Goal: Task Accomplishment & Management: Use online tool/utility

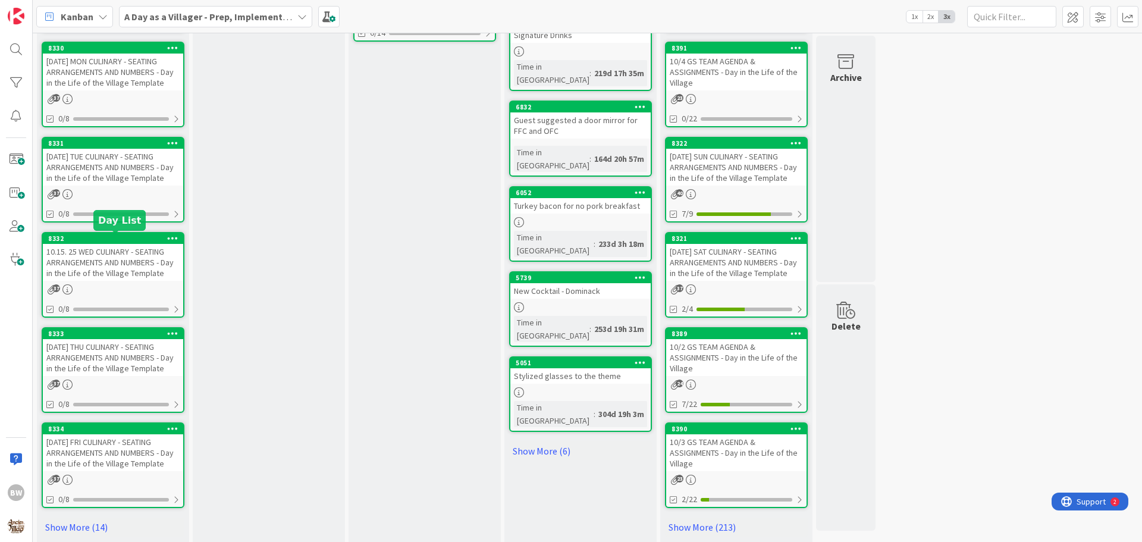
click at [102, 241] on div "8332" at bounding box center [115, 238] width 135 height 8
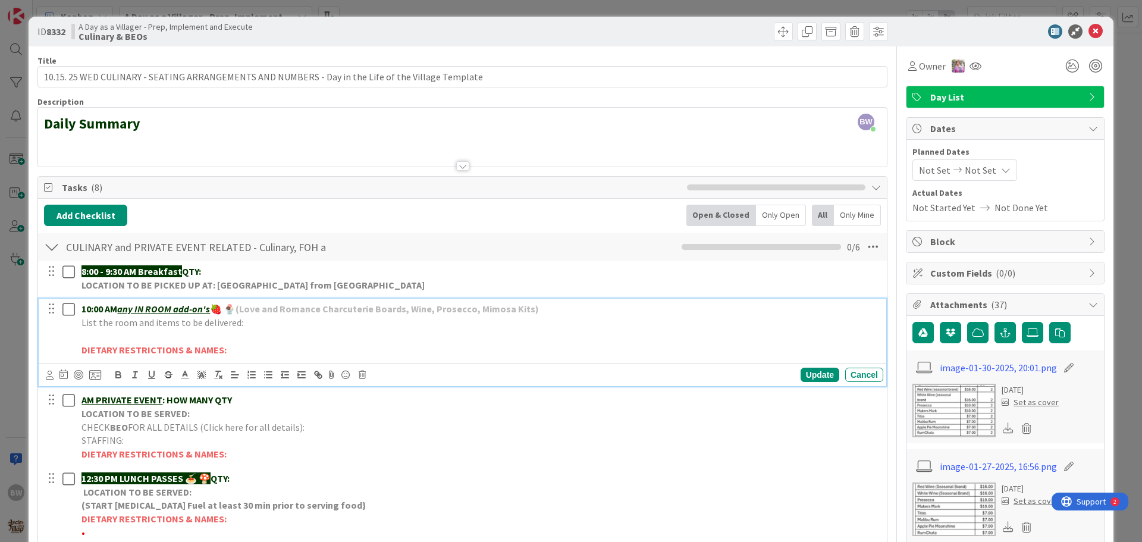
click at [242, 326] on p "List the room and items to be delivered:" at bounding box center [479, 323] width 797 height 14
click at [87, 337] on p at bounding box center [479, 336] width 797 height 14
drag, startPoint x: 81, startPoint y: 334, endPoint x: 266, endPoint y: 335, distance: 184.9
click at [266, 335] on div "10:00 AM any IN ROOM add-on's 🍓 🍨 (Love and Romance Charcuterie Boards, Wine, P…" at bounding box center [480, 329] width 806 height 61
click at [55, 329] on div at bounding box center [59, 329] width 33 height 61
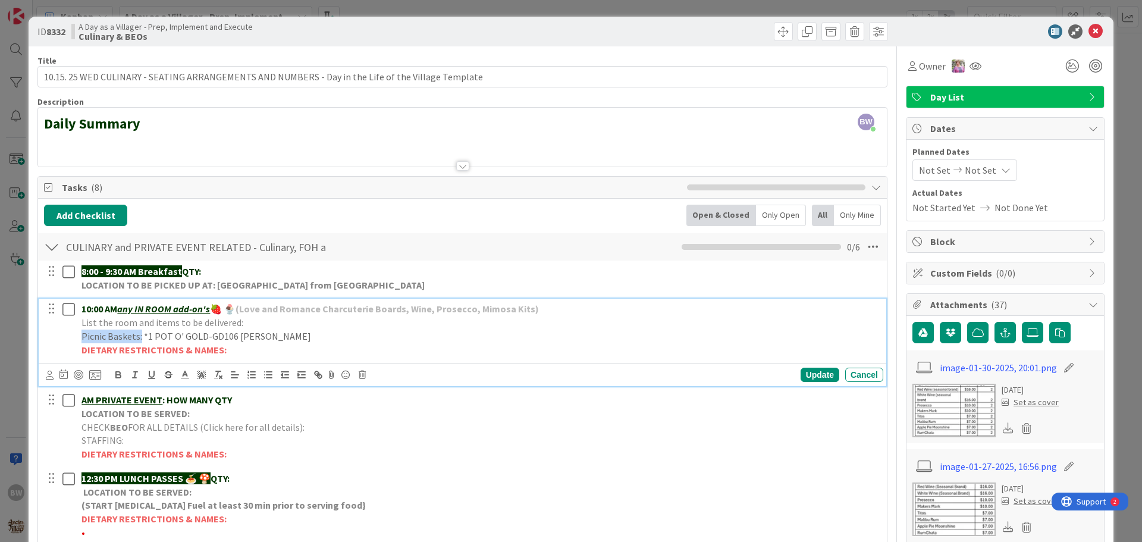
drag, startPoint x: 140, startPoint y: 337, endPoint x: 84, endPoint y: 337, distance: 55.9
click at [84, 337] on p "Picnic Baskets: *1 POT O' GOLD-GD106 Clouse" at bounding box center [479, 336] width 797 height 14
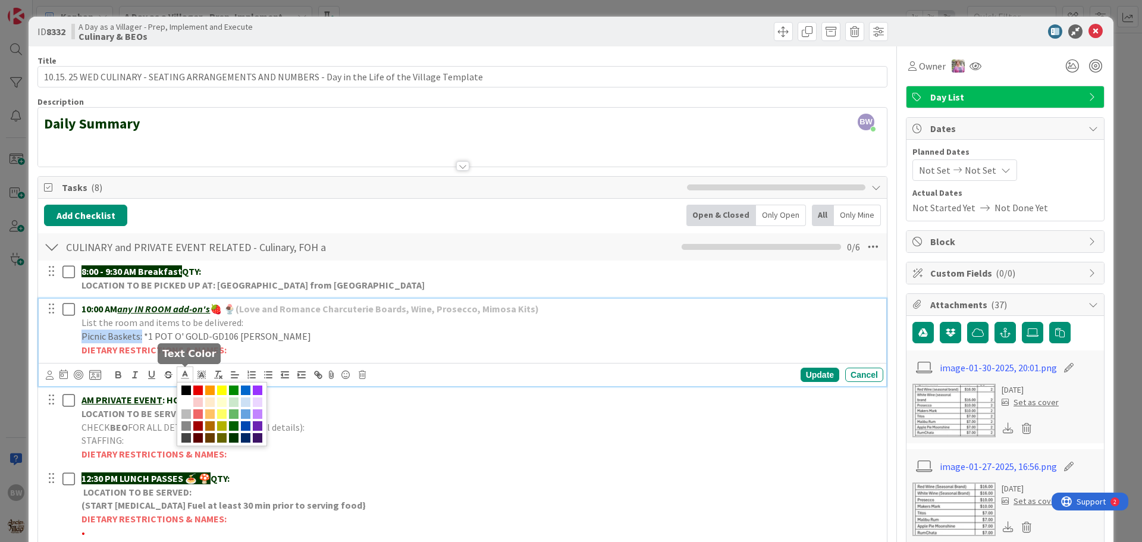
click at [181, 377] on icon at bounding box center [185, 374] width 11 height 11
click at [237, 439] on span at bounding box center [234, 438] width 10 height 10
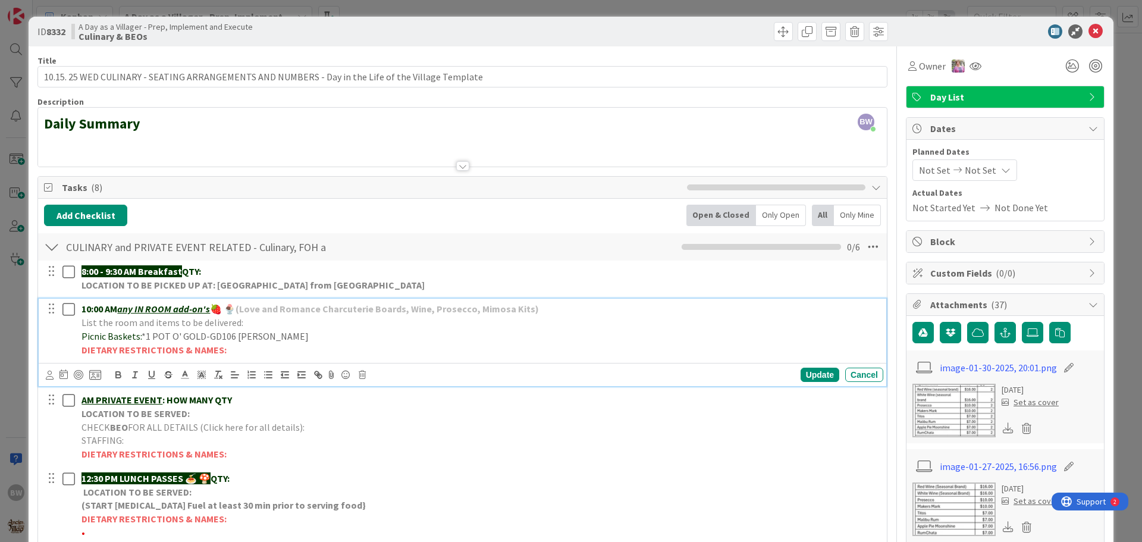
click at [295, 326] on p "List the room and items to be delivered:" at bounding box center [479, 323] width 797 height 14
drag, startPoint x: 140, startPoint y: 335, endPoint x: 84, endPoint y: 339, distance: 56.0
click at [84, 339] on span "Picnic Baskets:" at bounding box center [111, 336] width 60 height 12
click at [183, 376] on polyline at bounding box center [185, 373] width 4 height 5
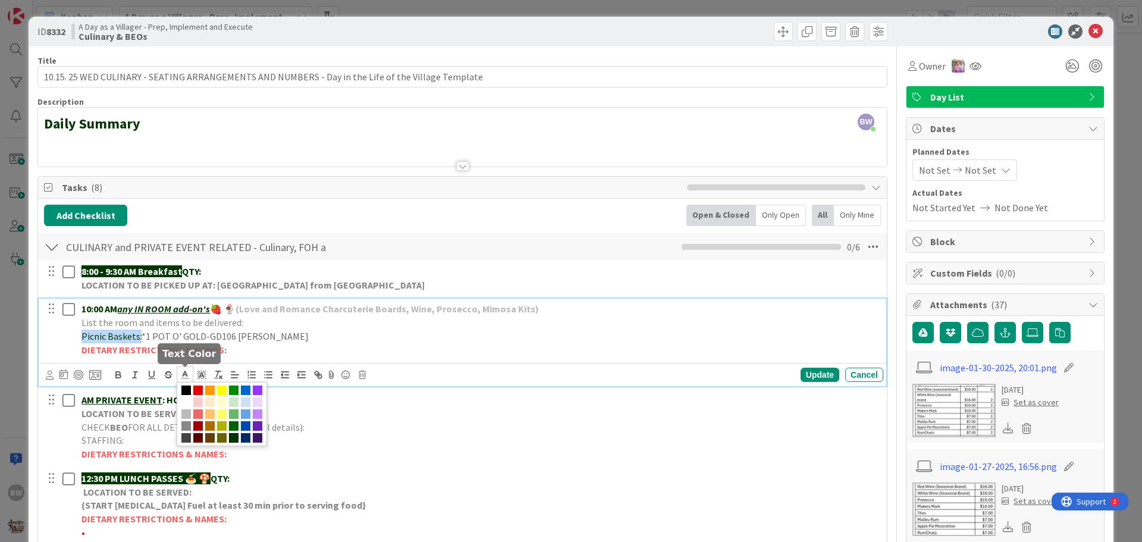
click at [235, 434] on span at bounding box center [234, 438] width 10 height 10
click at [118, 375] on icon "button" at bounding box center [118, 376] width 5 height 3
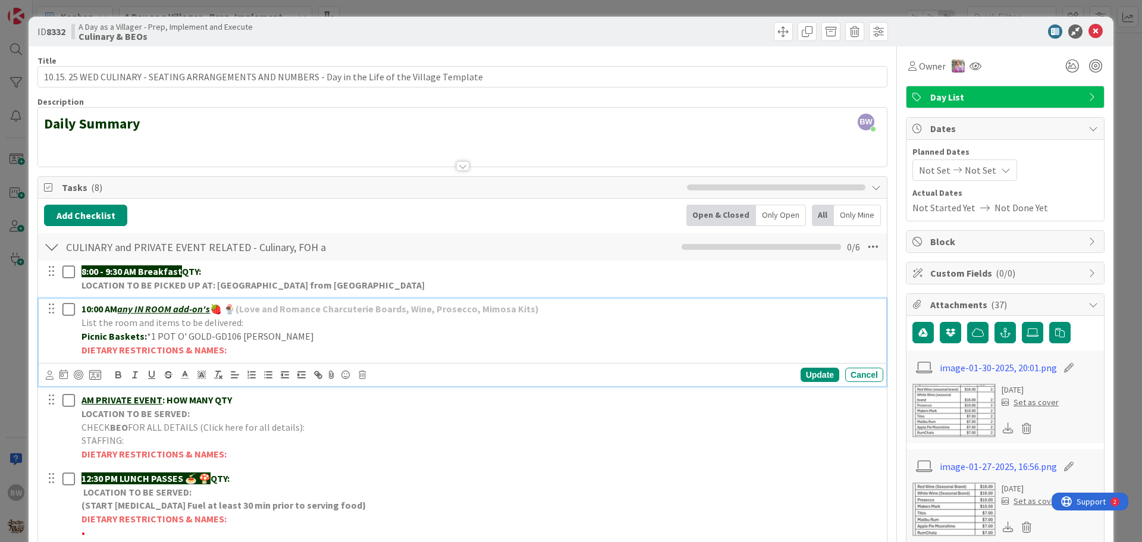
click at [341, 311] on strong "(Love and Romance Charcuterie Boards, Wine, Prosecco, Mimosa Kits)" at bounding box center [386, 309] width 303 height 12
drag, startPoint x: 146, startPoint y: 335, endPoint x: 265, endPoint y: 337, distance: 118.3
click at [265, 337] on p "Picnic Baskets: *1 POT O' GOLD-GD106 Clouse" at bounding box center [479, 336] width 797 height 14
click at [182, 373] on icon at bounding box center [185, 374] width 11 height 11
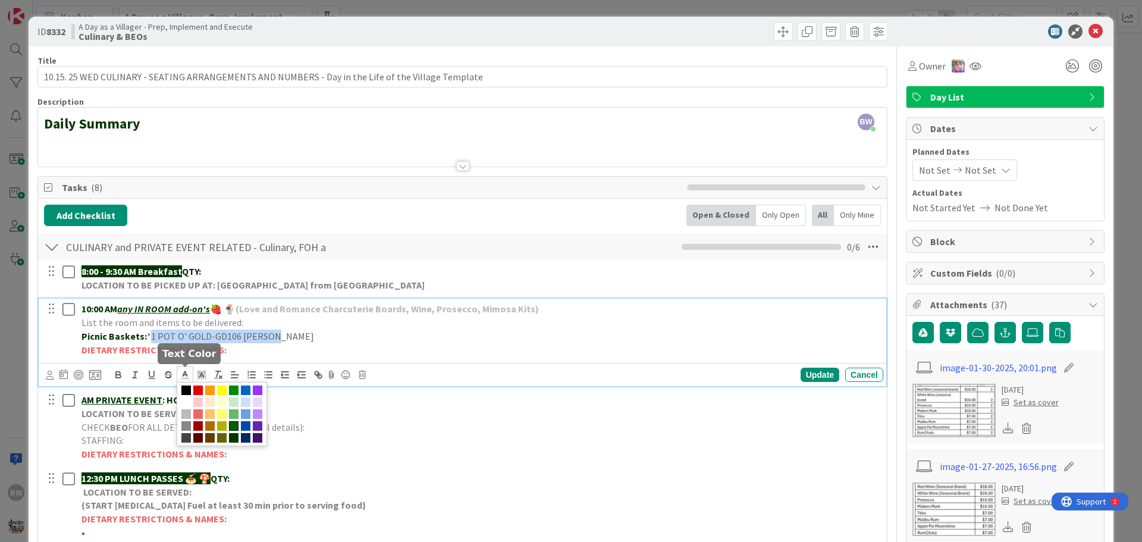
click at [233, 425] on span at bounding box center [234, 426] width 10 height 10
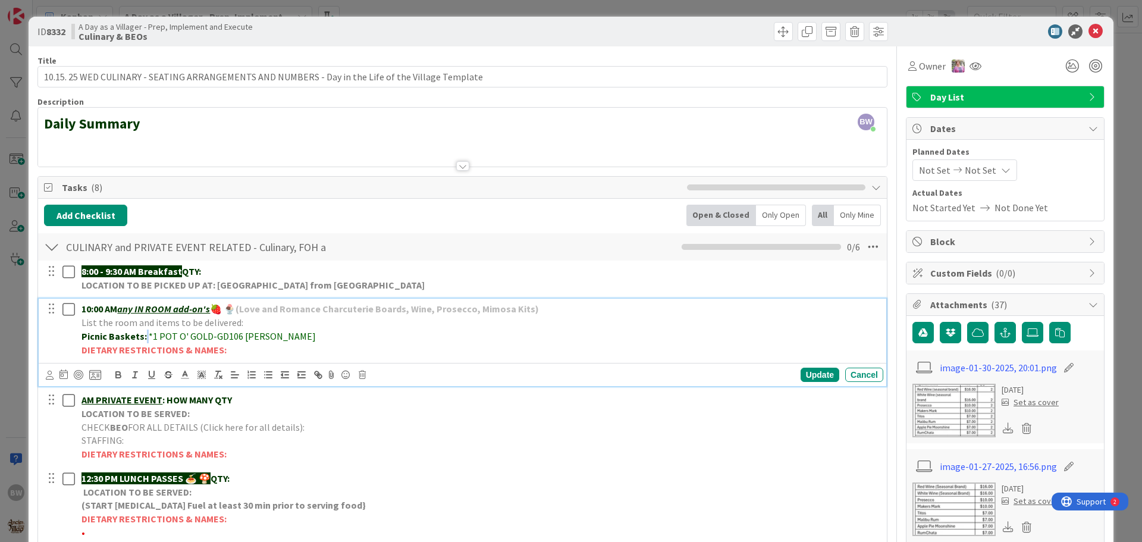
click at [299, 337] on p "Picnic Baskets: *1 POT O' GOLD-GD106 Clouse" at bounding box center [479, 336] width 797 height 14
drag, startPoint x: 208, startPoint y: 337, endPoint x: 147, endPoint y: 335, distance: 60.1
click at [149, 335] on span "*1 POT O' GOLD-GD106 Clouse" at bounding box center [232, 336] width 167 height 12
click at [116, 373] on icon "button" at bounding box center [118, 373] width 4 height 3
click at [811, 377] on div "Update" at bounding box center [819, 375] width 39 height 14
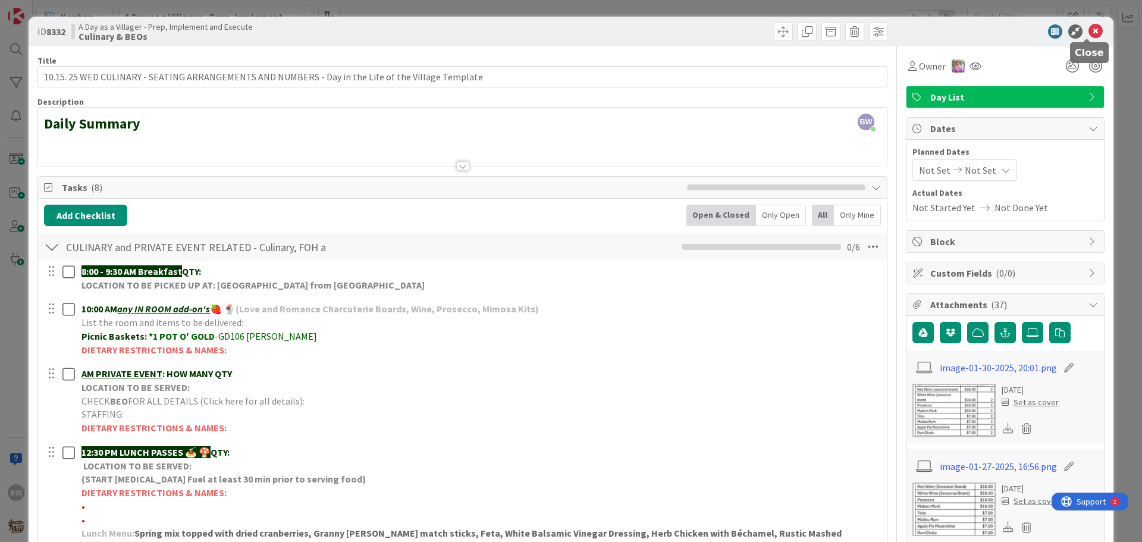
click at [1088, 32] on icon at bounding box center [1095, 31] width 14 height 14
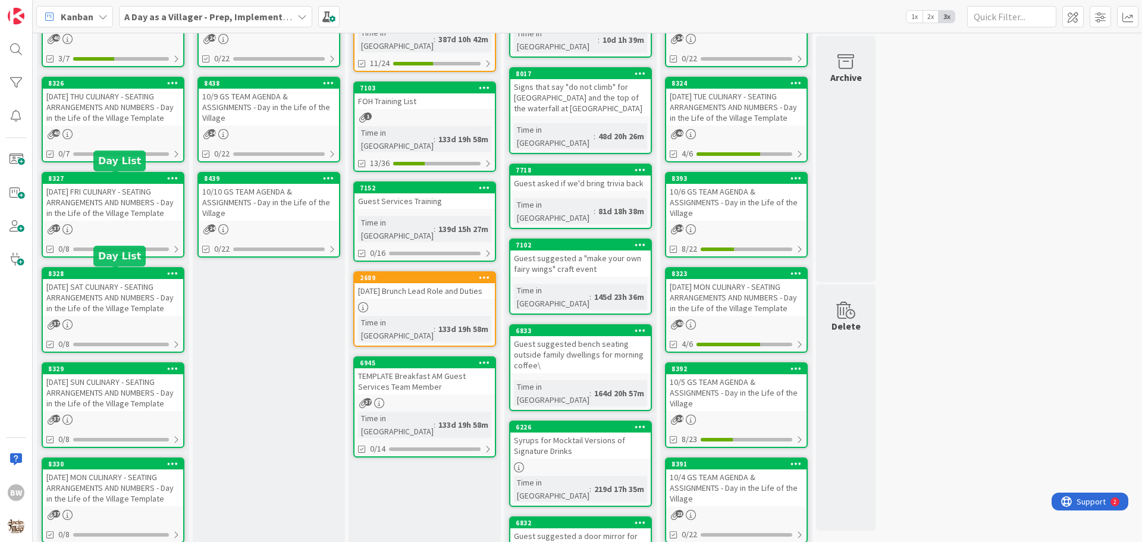
scroll to position [119, 0]
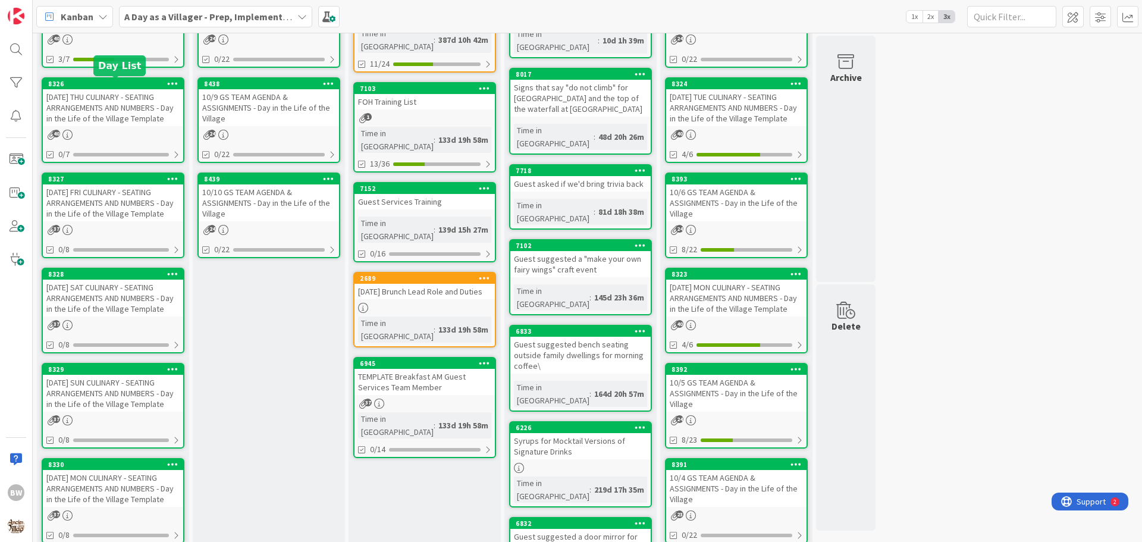
click at [108, 81] on div "8326" at bounding box center [115, 84] width 135 height 8
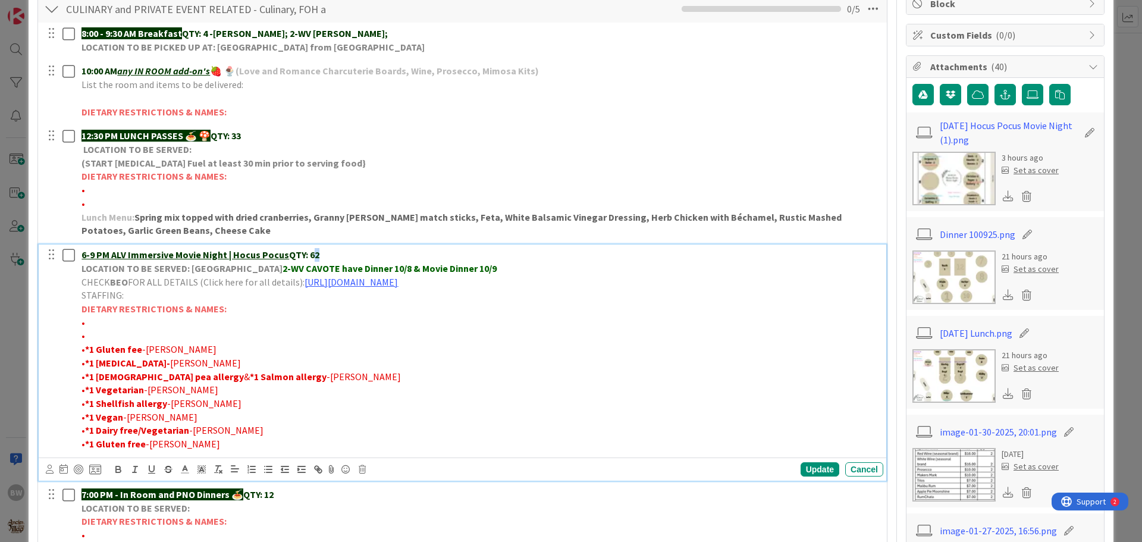
drag, startPoint x: 321, startPoint y: 250, endPoint x: 313, endPoint y: 255, distance: 8.3
click at [313, 255] on p "6-9 PM ALV Immersive Movie Night | Hocus Pocus QTY: 62" at bounding box center [479, 255] width 797 height 14
click at [816, 466] on div "Update" at bounding box center [819, 469] width 39 height 14
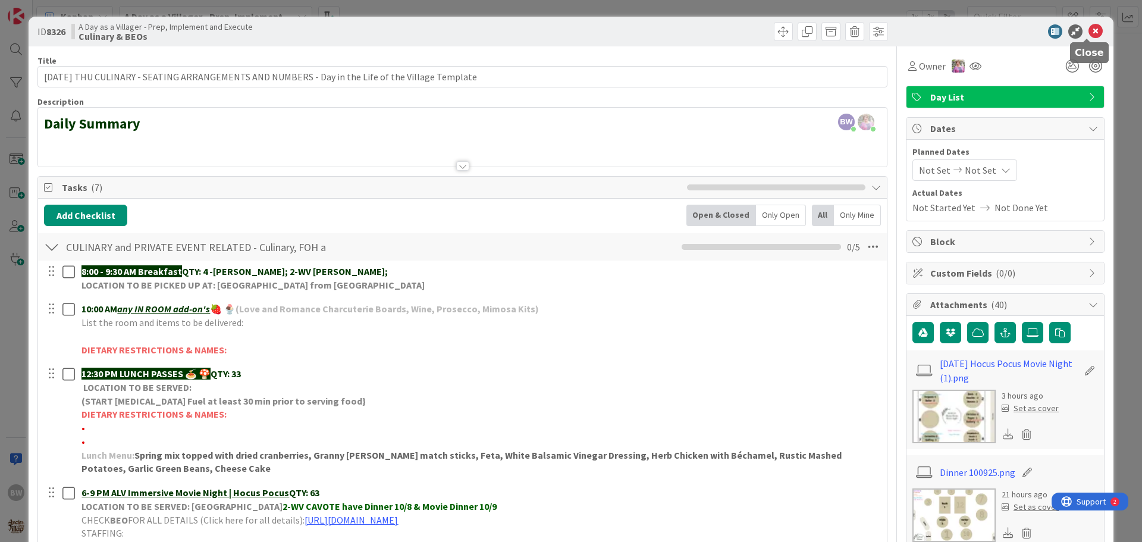
click at [1088, 30] on icon at bounding box center [1095, 31] width 14 height 14
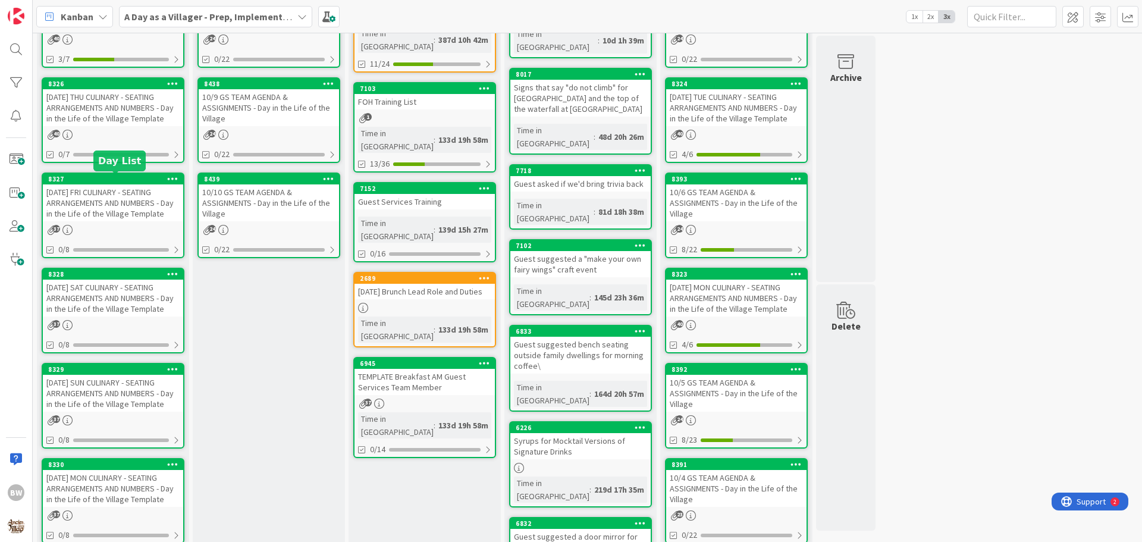
click at [110, 180] on div "8327" at bounding box center [115, 179] width 135 height 8
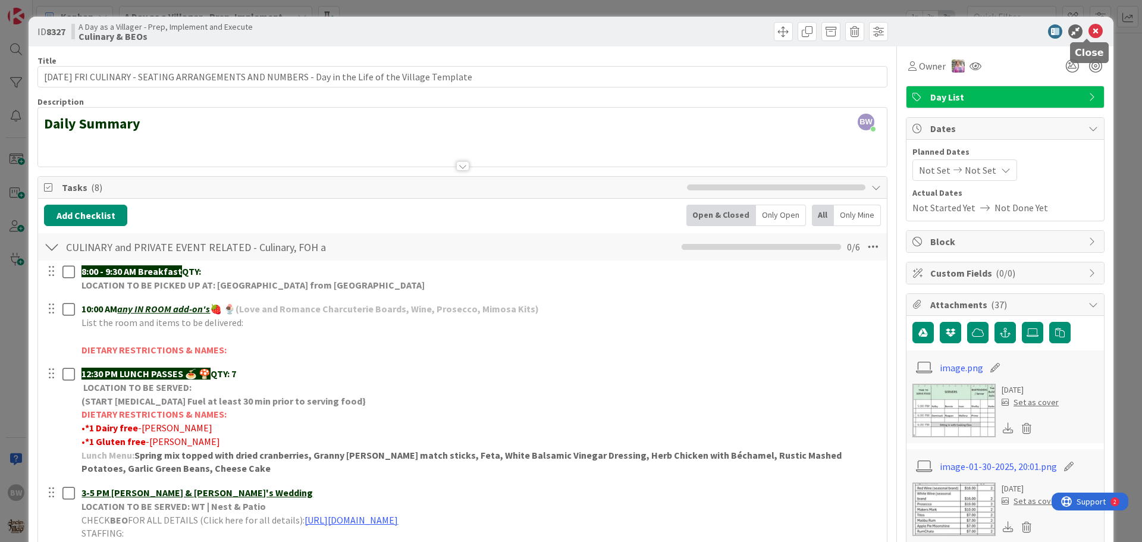
click at [1090, 28] on icon at bounding box center [1095, 31] width 14 height 14
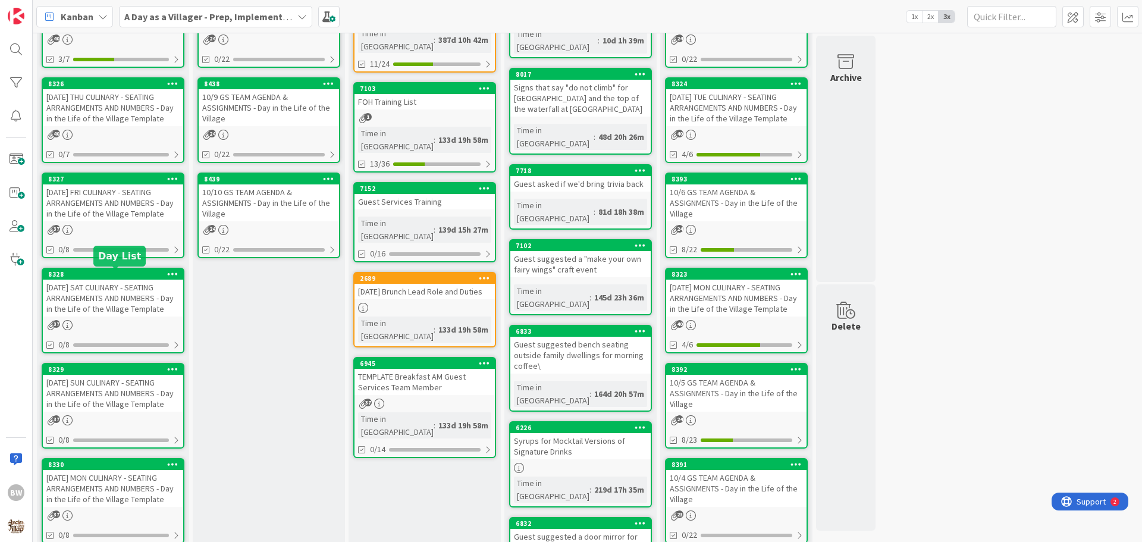
click at [98, 274] on div "8328" at bounding box center [115, 274] width 135 height 8
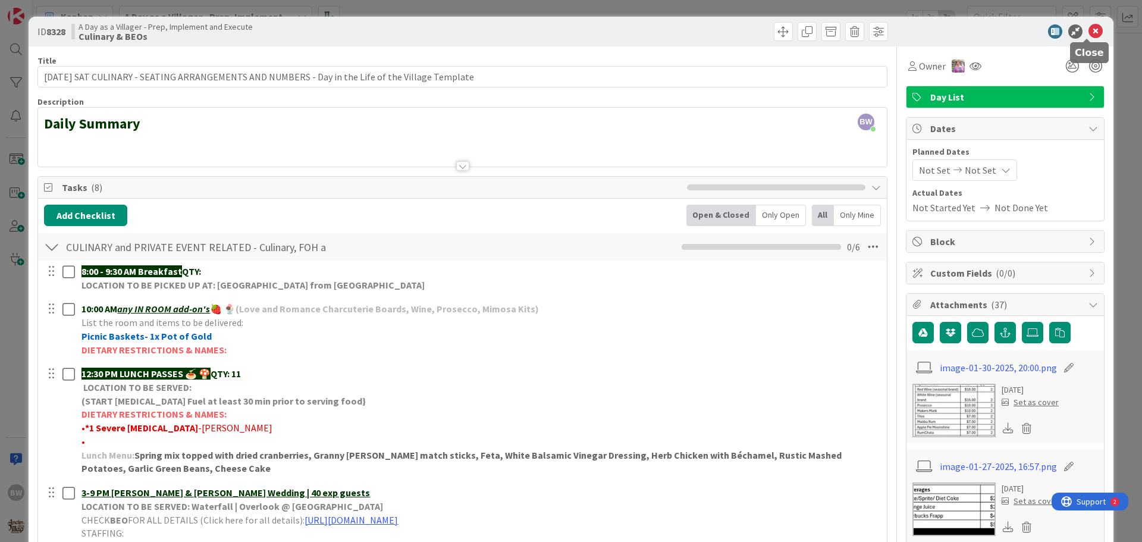
click at [1088, 30] on icon at bounding box center [1095, 31] width 14 height 14
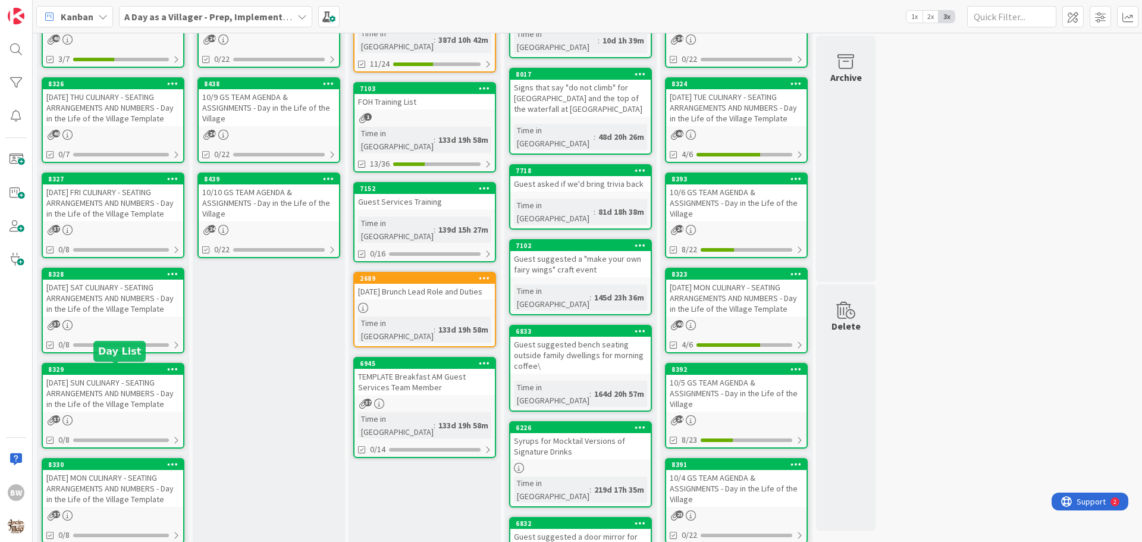
click at [91, 369] on div "8329" at bounding box center [115, 369] width 135 height 8
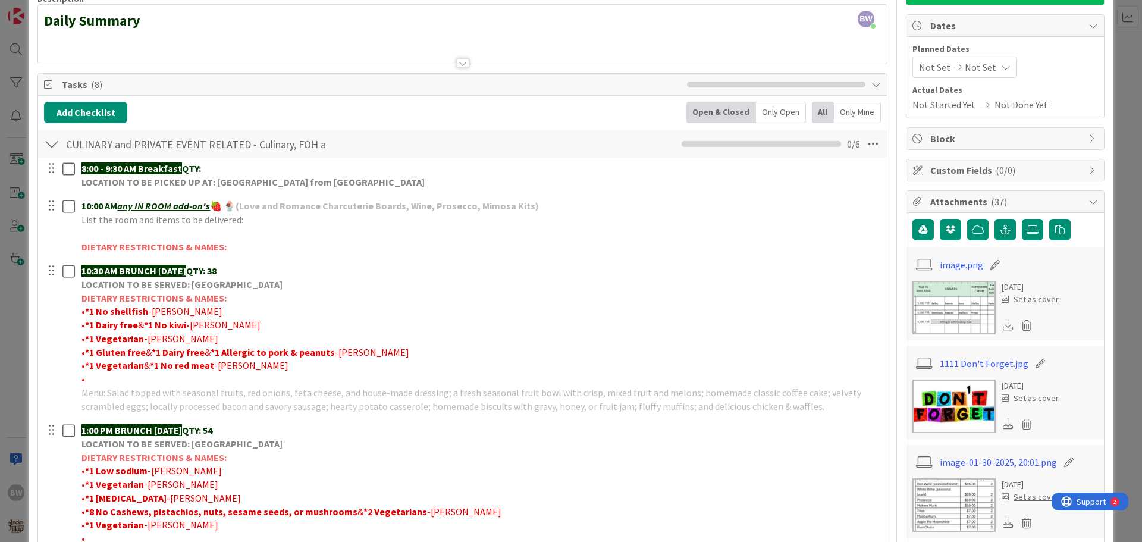
scroll to position [119, 0]
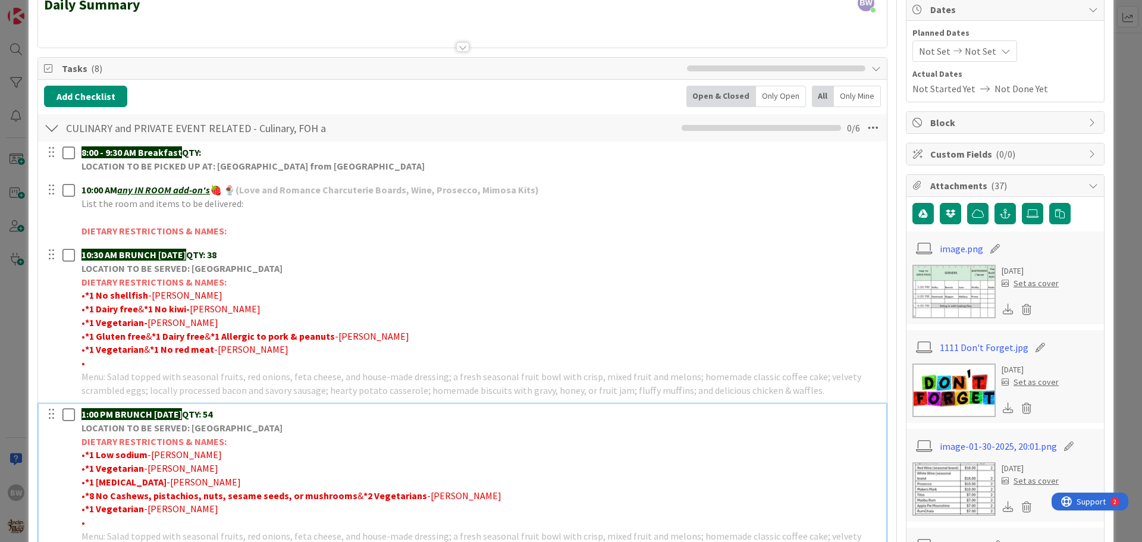
click at [212, 413] on strong "QTY: 54" at bounding box center [197, 414] width 30 height 12
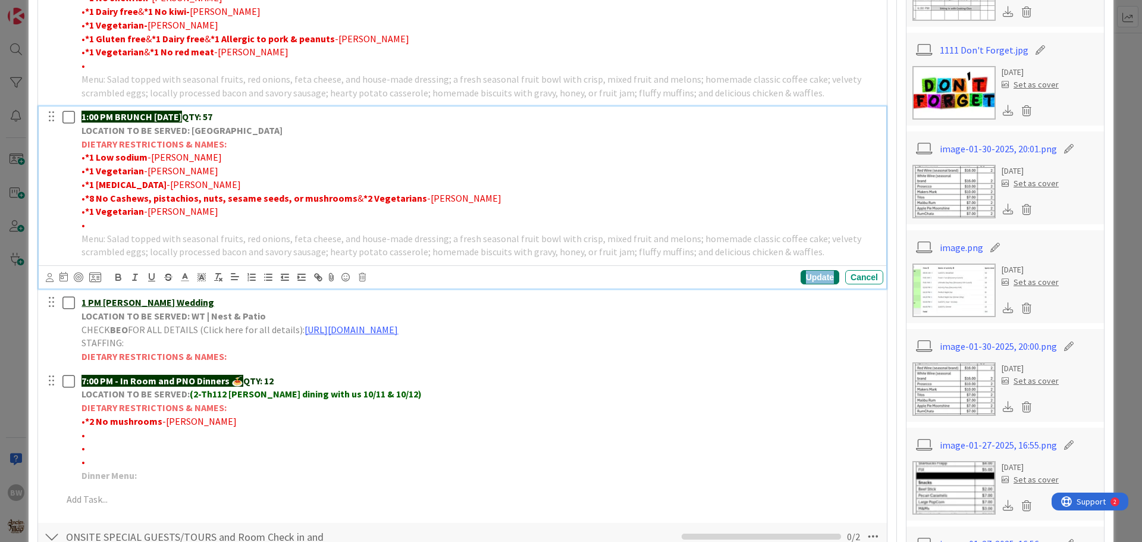
click at [810, 277] on div "Update" at bounding box center [819, 277] width 39 height 14
click at [92, 224] on p "•" at bounding box center [479, 225] width 797 height 14
drag, startPoint x: 137, startPoint y: 224, endPoint x: 85, endPoint y: 223, distance: 52.3
click at [85, 223] on span "•*1 Vegetarian-VANDERVEEN" at bounding box center [147, 225] width 133 height 12
click at [118, 275] on icon "button" at bounding box center [118, 277] width 11 height 11
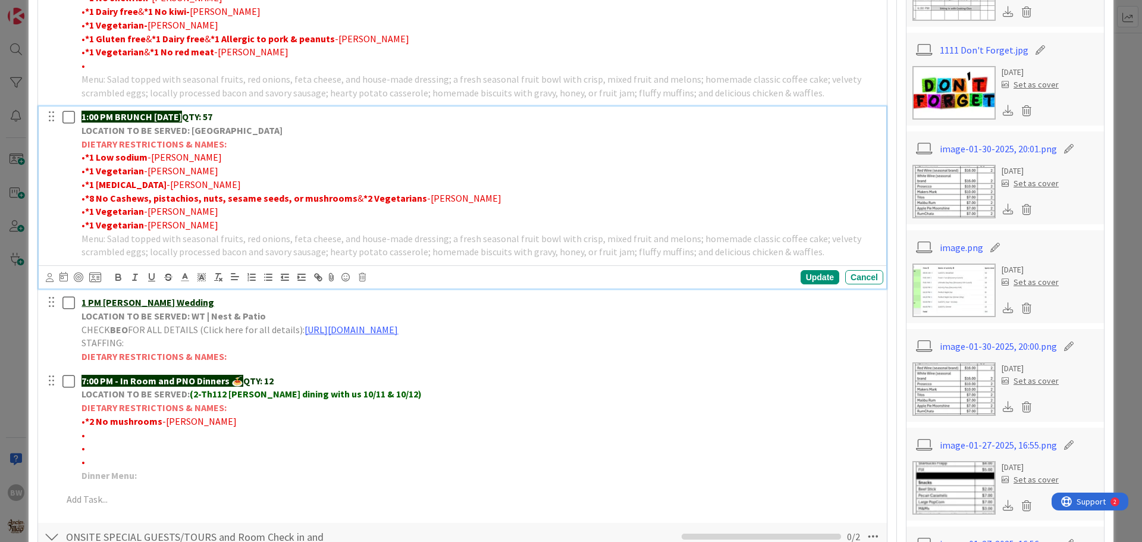
click at [266, 223] on p "• *1 Vegetarian -VANDERVEEN" at bounding box center [479, 225] width 797 height 14
click at [815, 275] on div "Update" at bounding box center [819, 277] width 39 height 14
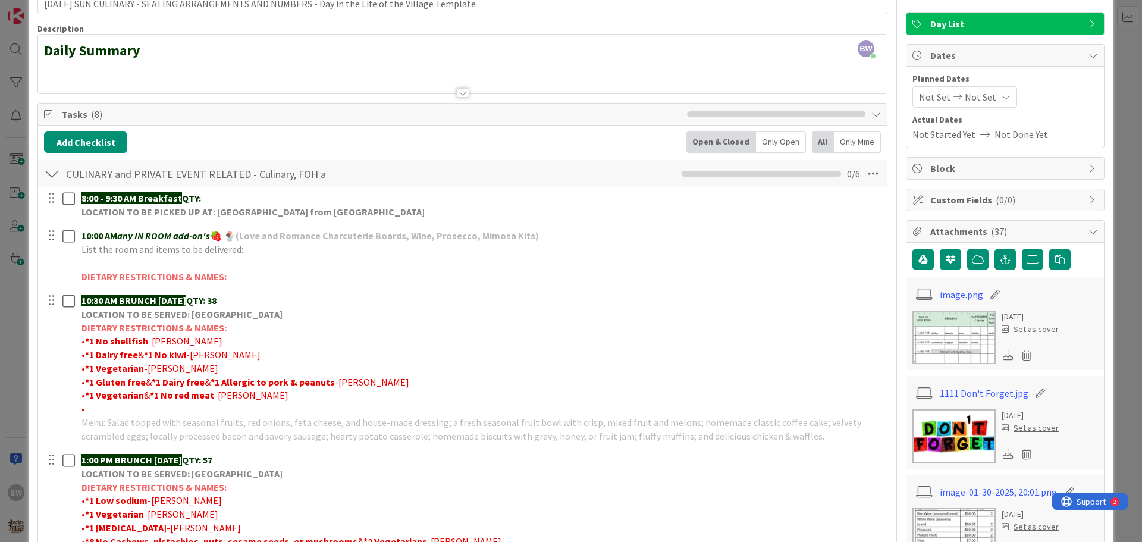
scroll to position [0, 0]
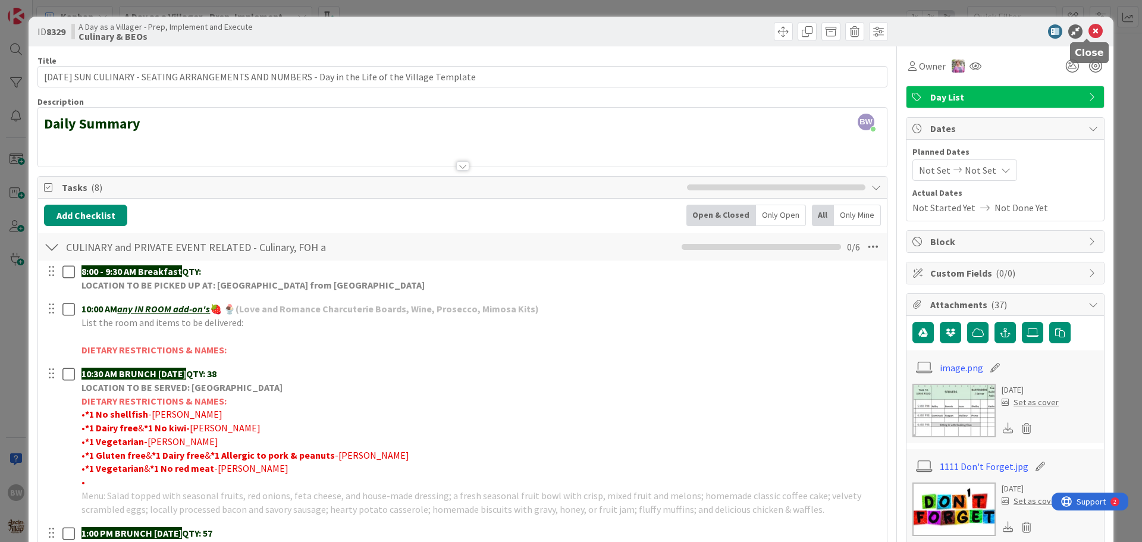
click at [1088, 30] on icon at bounding box center [1095, 31] width 14 height 14
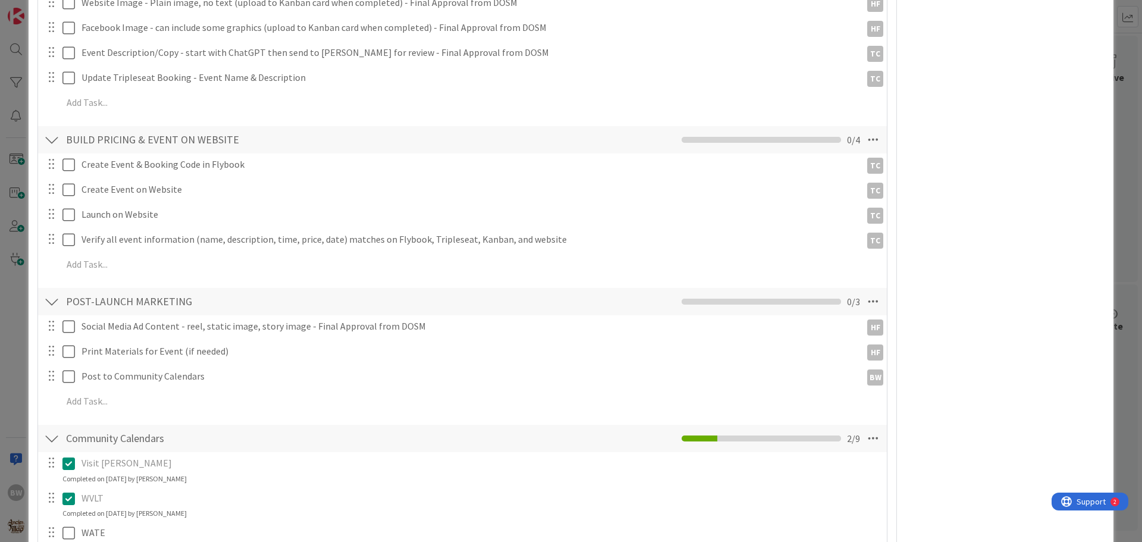
scroll to position [714, 0]
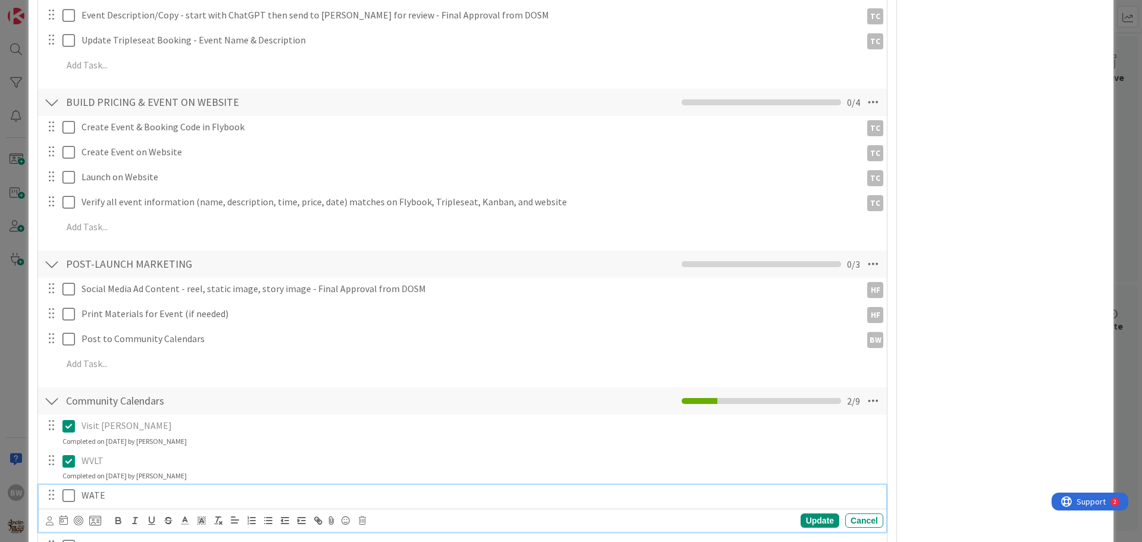
click at [68, 488] on icon at bounding box center [68, 495] width 12 height 14
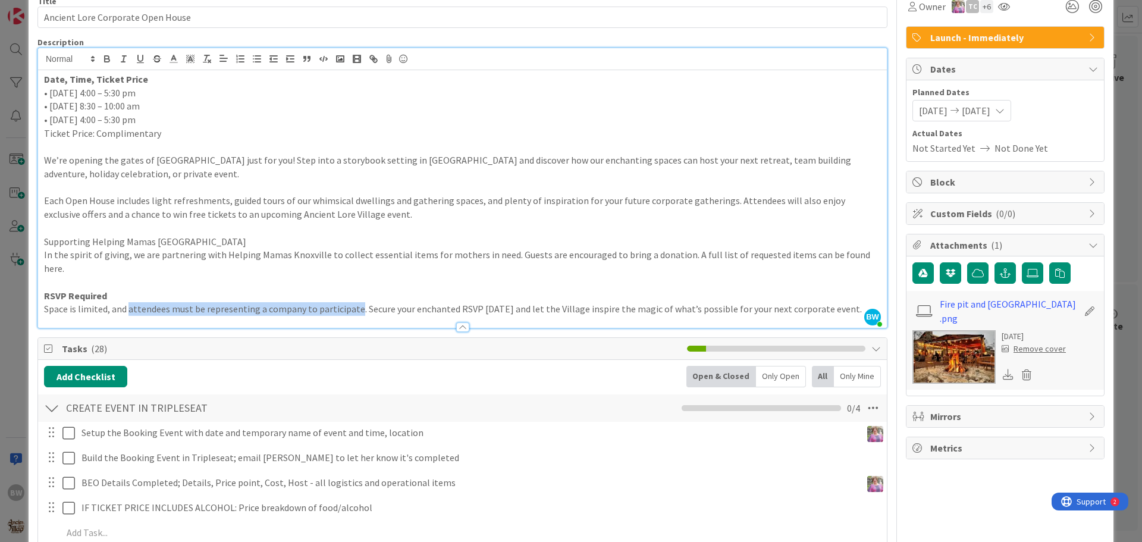
scroll to position [0, 0]
